Goal: Task Accomplishment & Management: Manage account settings

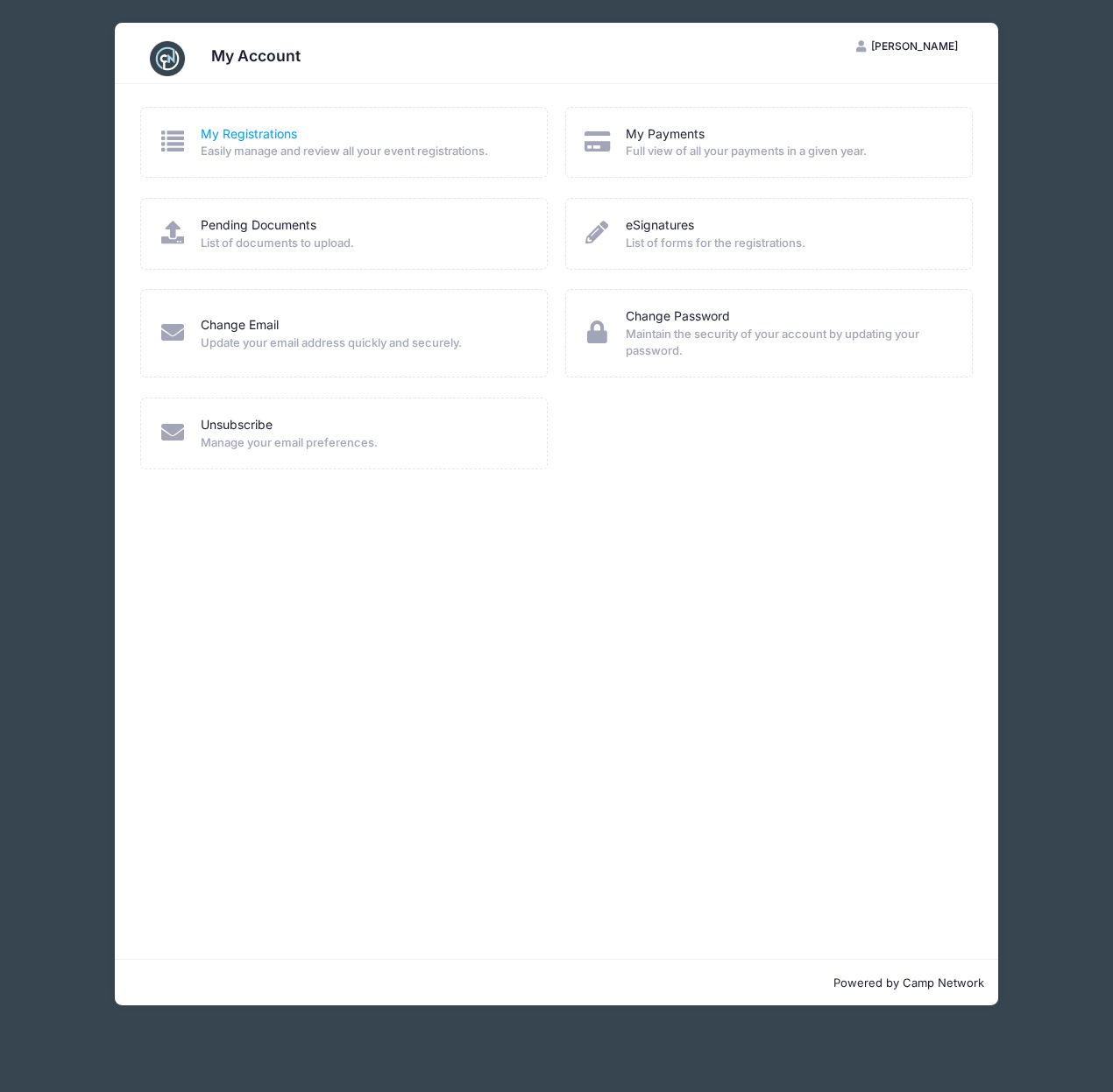
click at [256, 135] on link "My Registrations" at bounding box center [249, 134] width 97 height 19
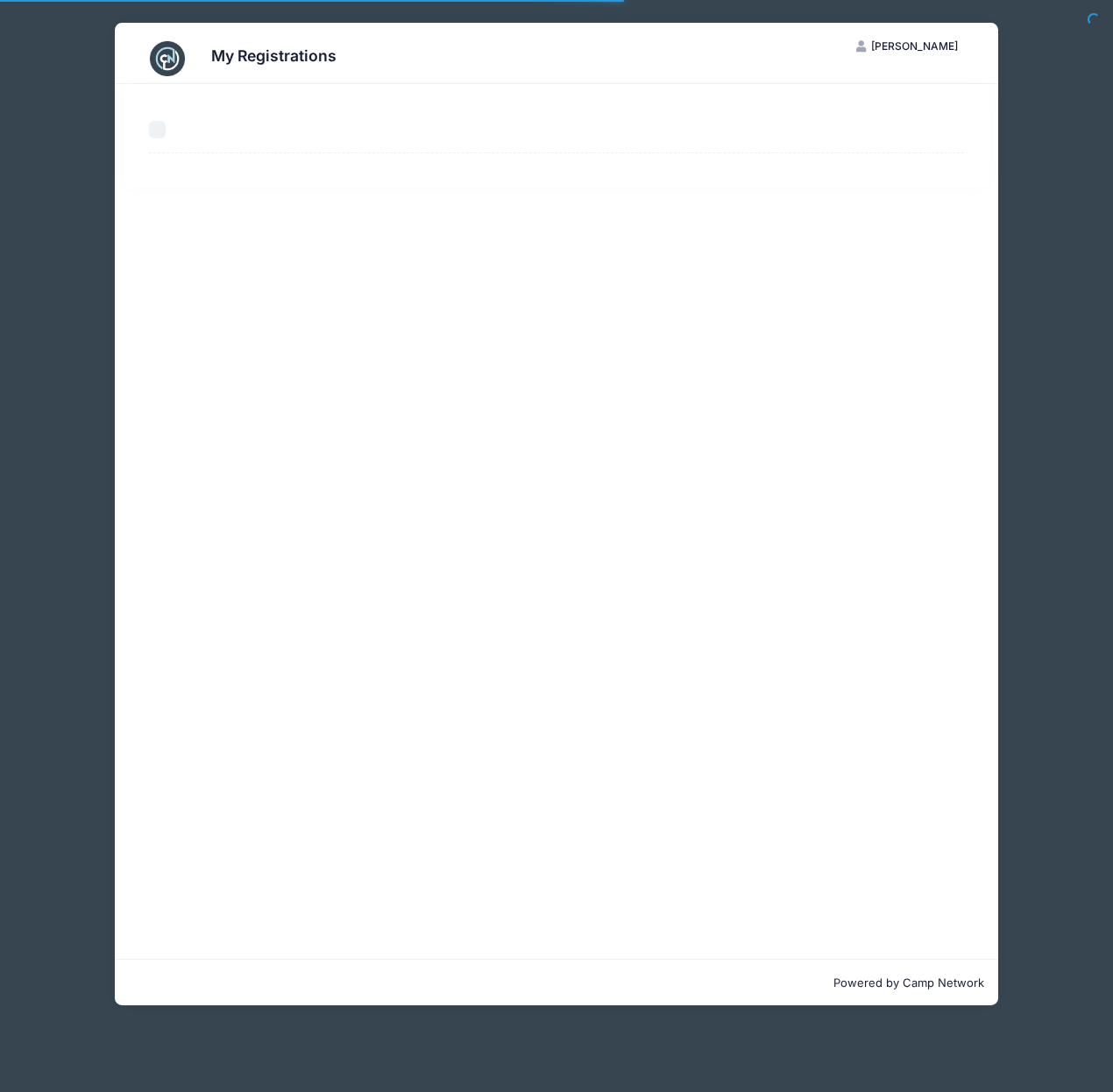
select select "50"
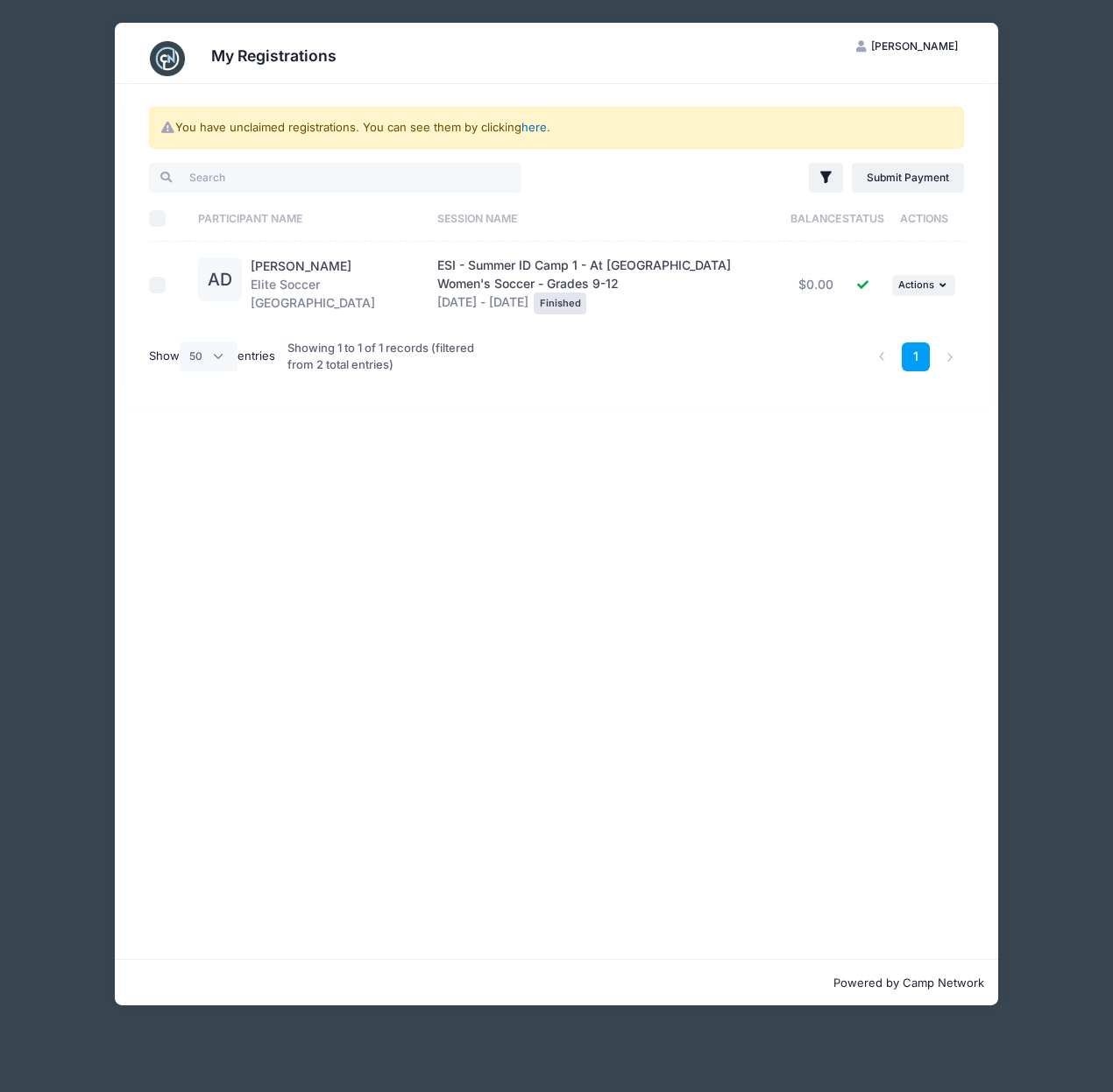
click at [541, 128] on link "here" at bounding box center [534, 126] width 26 height 14
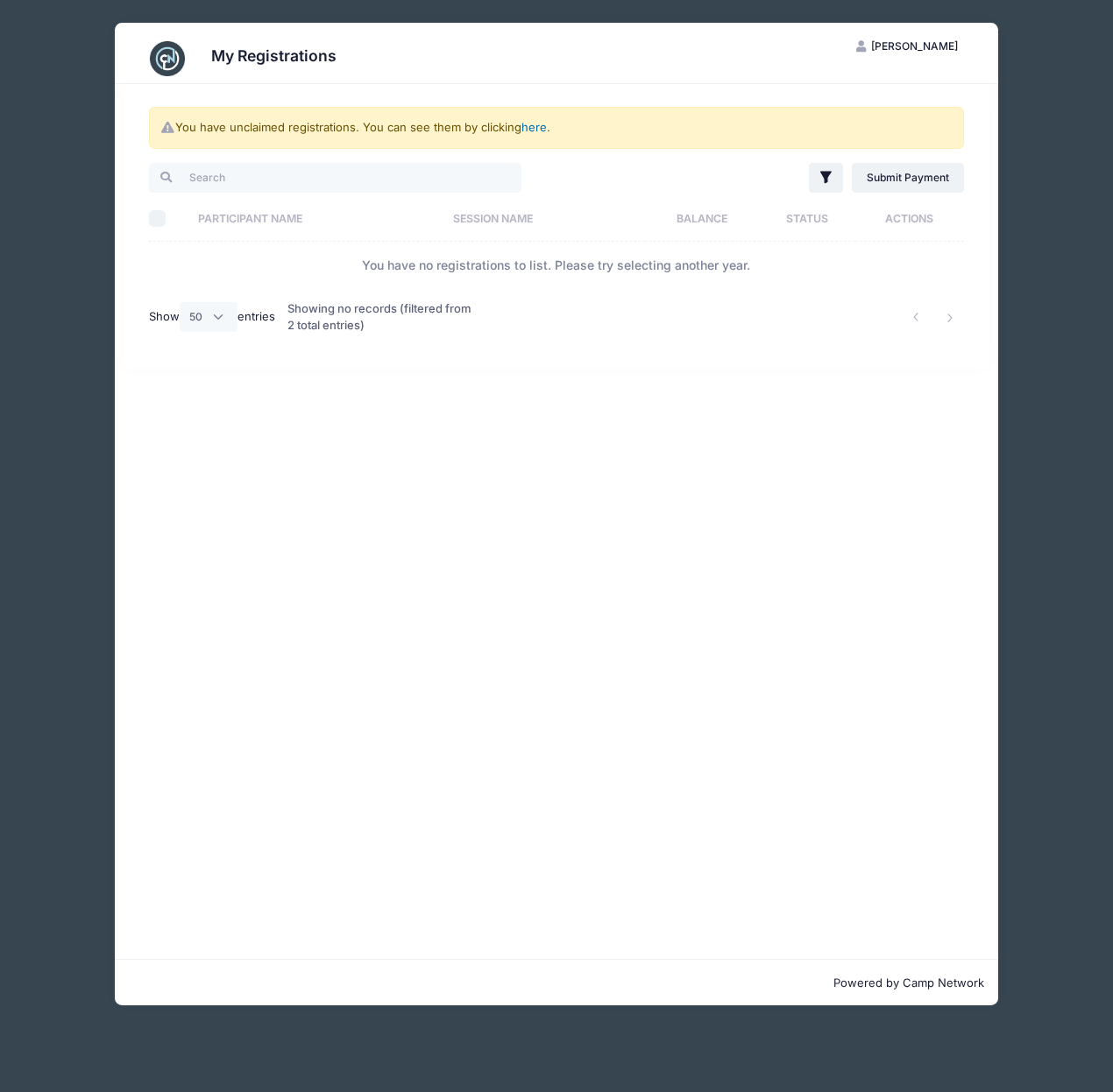
click at [531, 128] on link "here" at bounding box center [534, 126] width 26 height 14
click at [227, 175] on input "search" at bounding box center [335, 178] width 373 height 30
click at [163, 177] on div at bounding box center [156, 178] width 14 height 12
click at [230, 174] on input "iu" at bounding box center [335, 178] width 373 height 30
type input "iu"
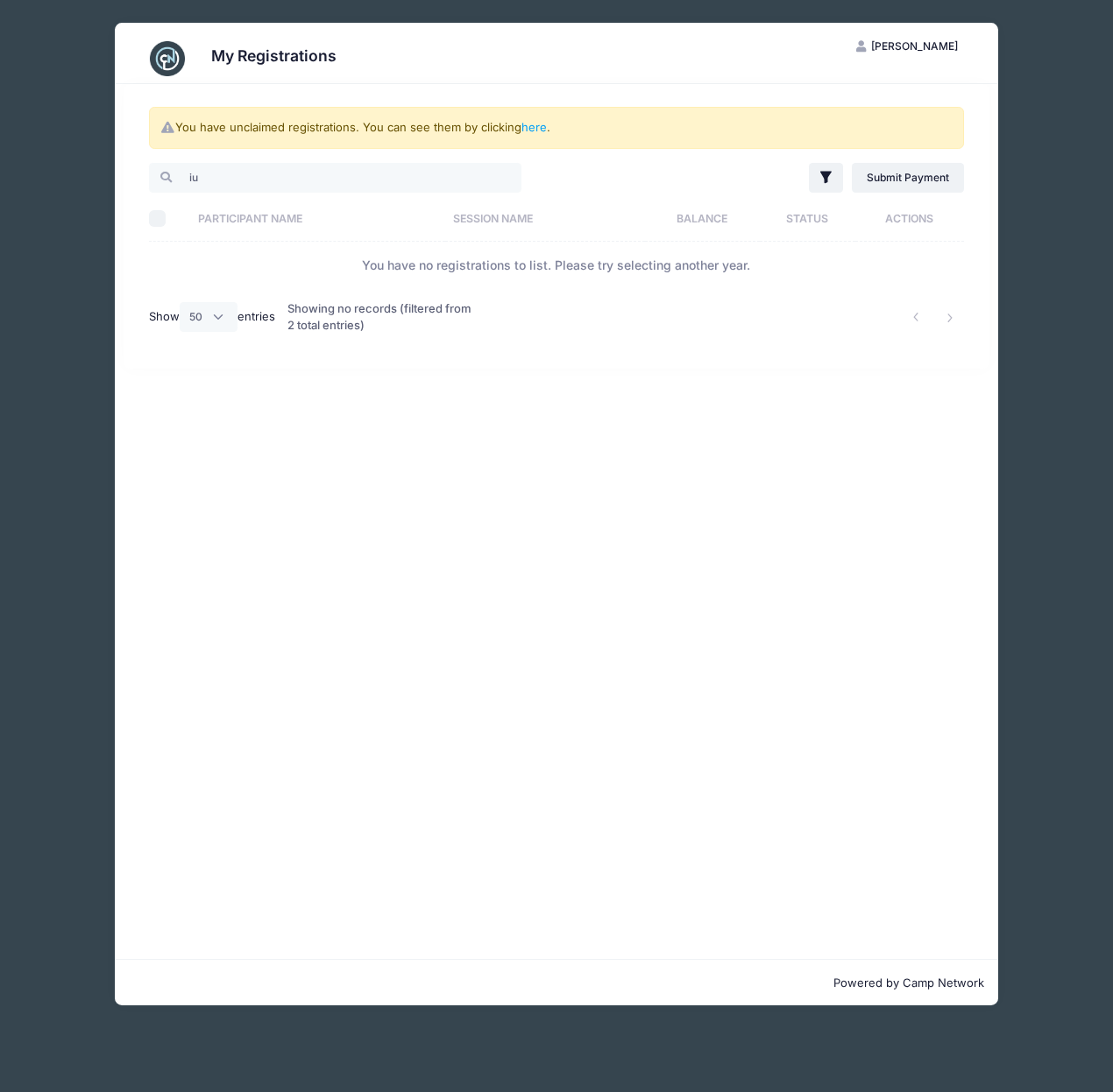
click at [158, 217] on input "Select All" at bounding box center [158, 219] width 18 height 18
click at [150, 222] on input "Select All" at bounding box center [158, 219] width 18 height 18
checkbox input "false"
click at [903, 45] on span "[PERSON_NAME]" at bounding box center [914, 45] width 87 height 13
click at [807, 135] on link "Logout" at bounding box center [863, 135] width 203 height 34
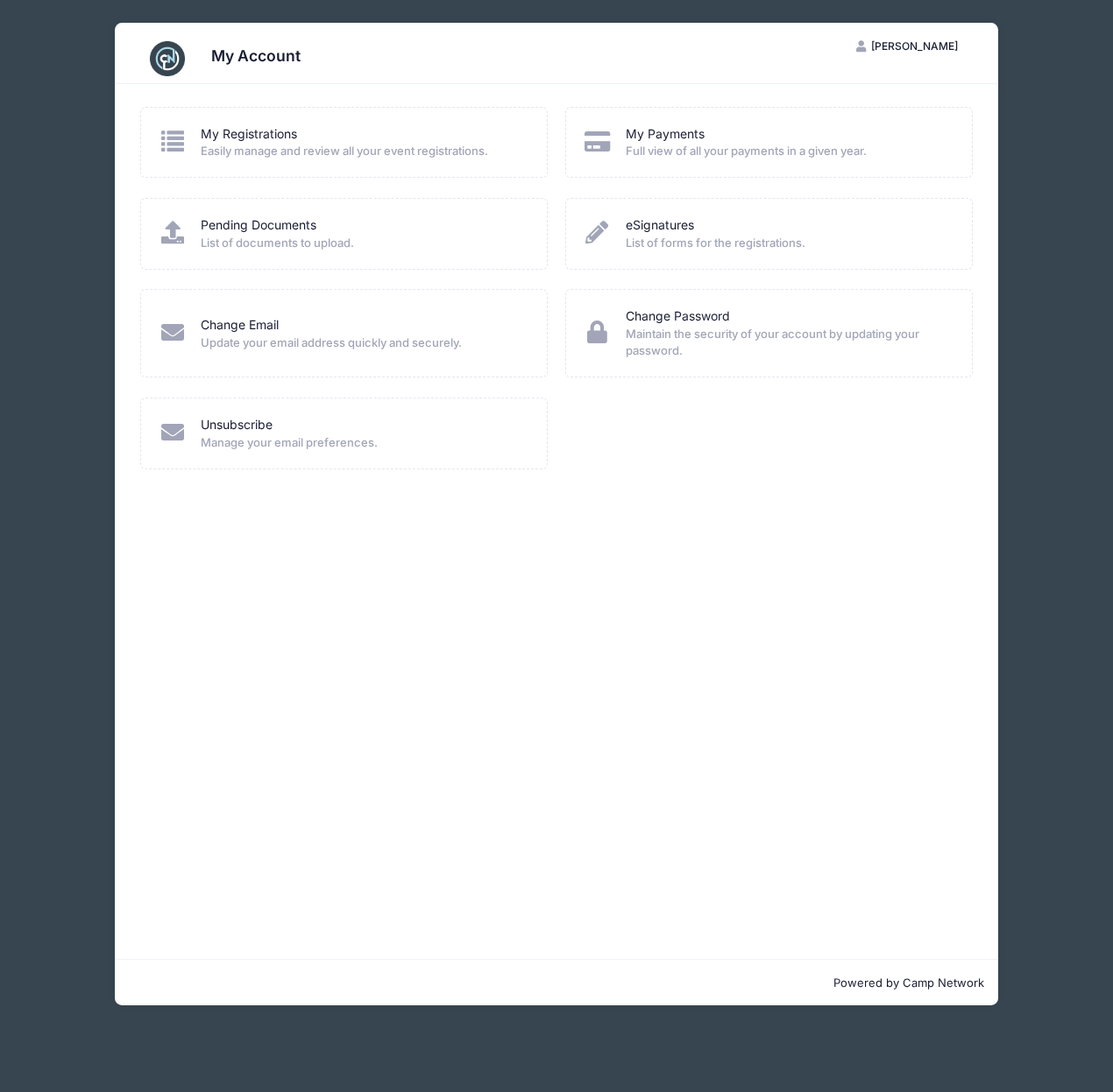
click at [927, 47] on span "[PERSON_NAME]" at bounding box center [914, 45] width 87 height 13
click at [814, 134] on link "Logout" at bounding box center [863, 135] width 203 height 34
click at [235, 135] on link "My Registrations" at bounding box center [249, 134] width 97 height 19
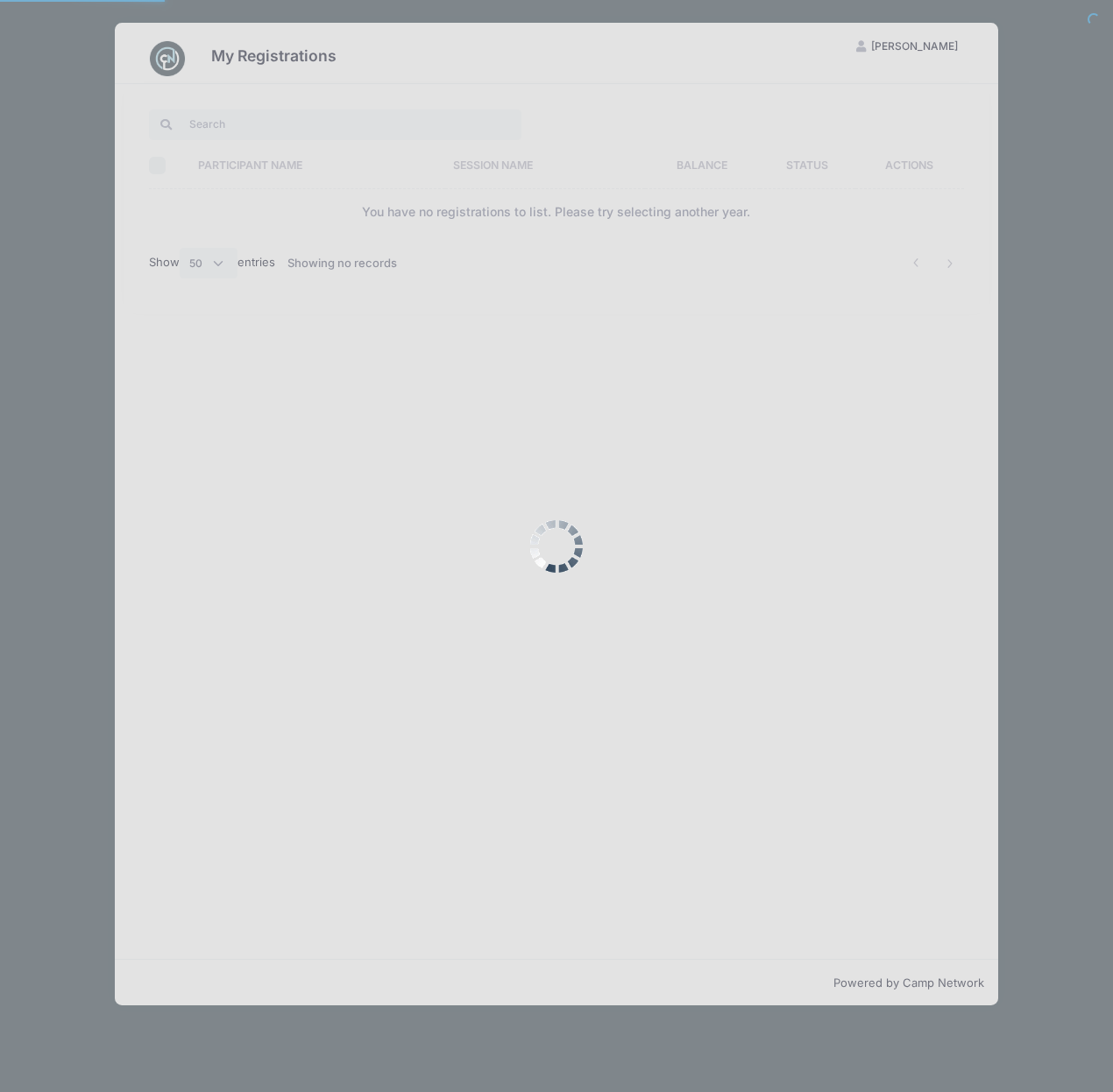
select select "50"
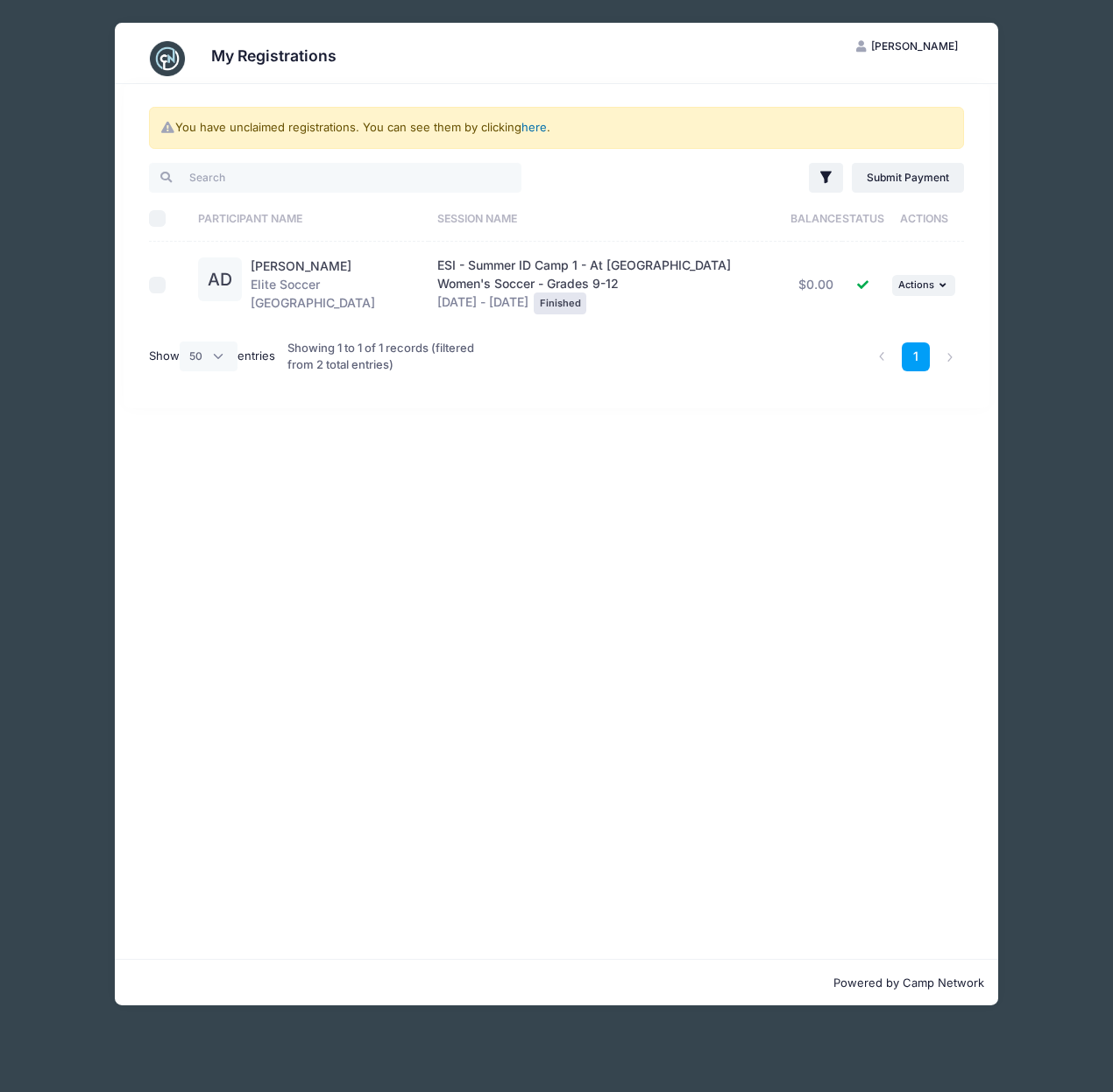
click at [533, 130] on link "here" at bounding box center [534, 126] width 26 height 14
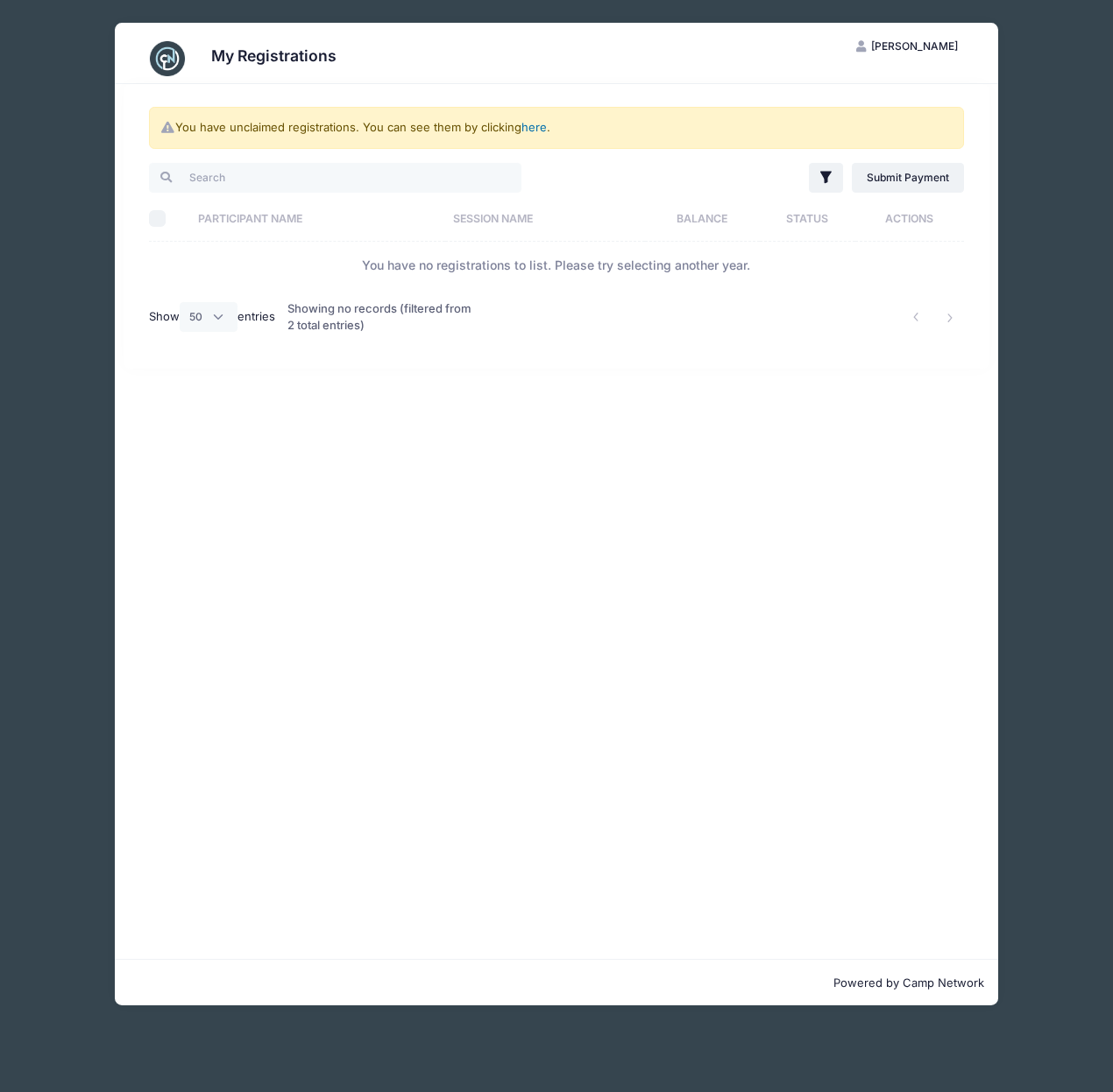
click at [533, 130] on link "here" at bounding box center [534, 126] width 26 height 14
